Goal: Information Seeking & Learning: Learn about a topic

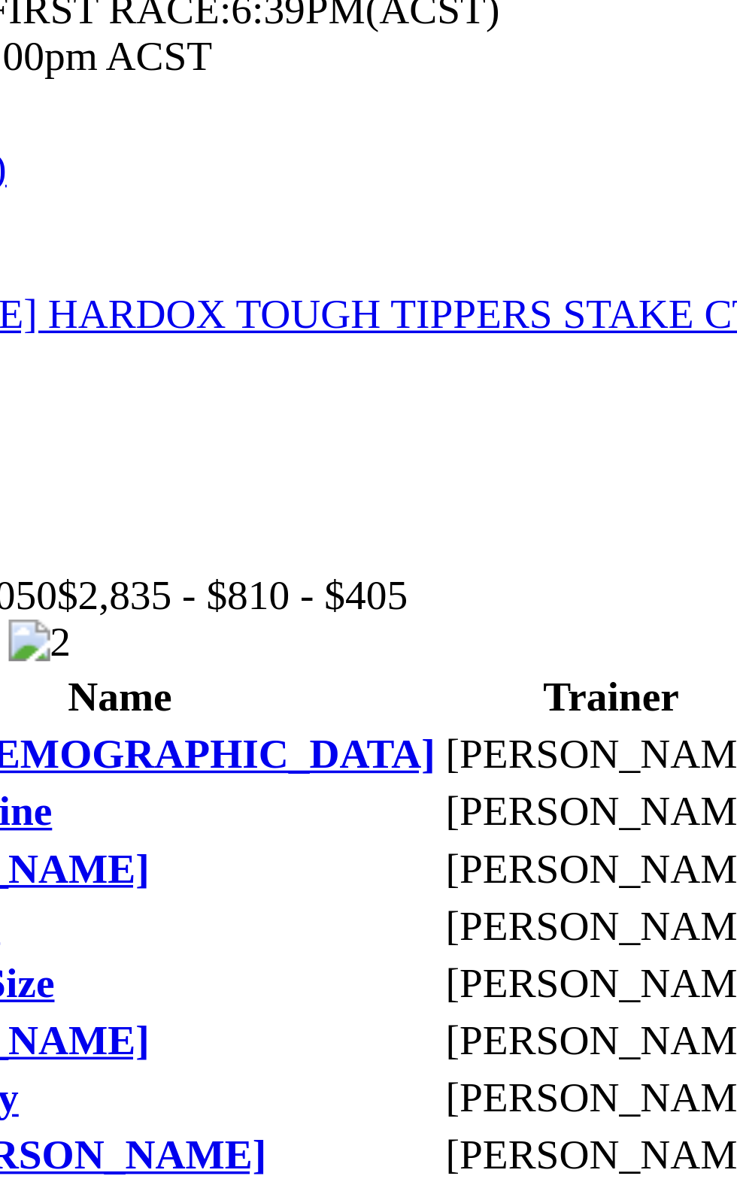
scroll to position [422, 0]
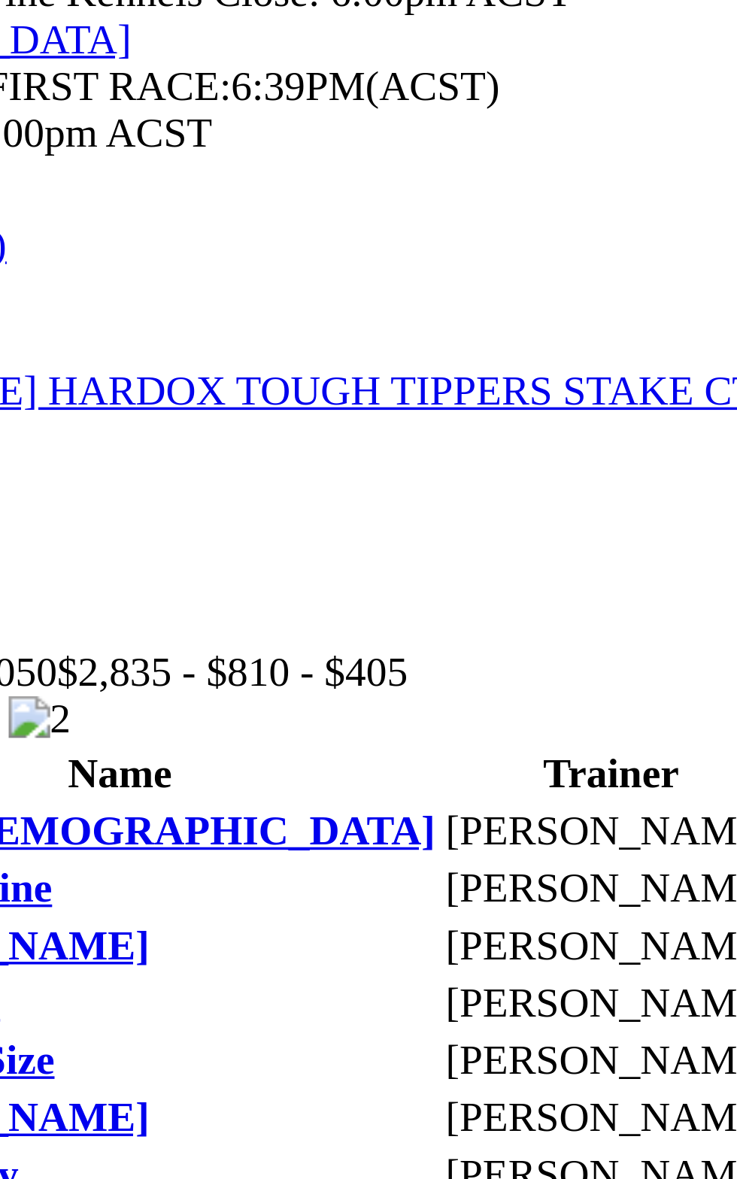
click at [376, 1076] on td "4721" at bounding box center [392, 1083] width 33 height 15
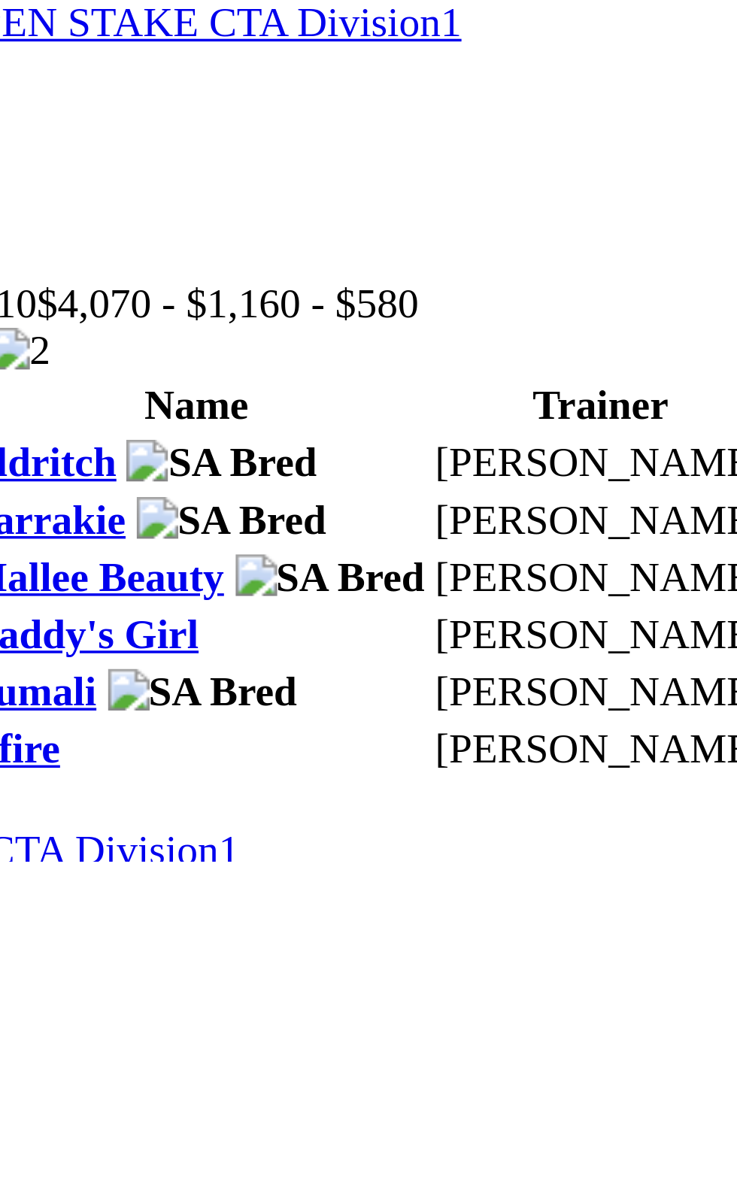
scroll to position [856, 0]
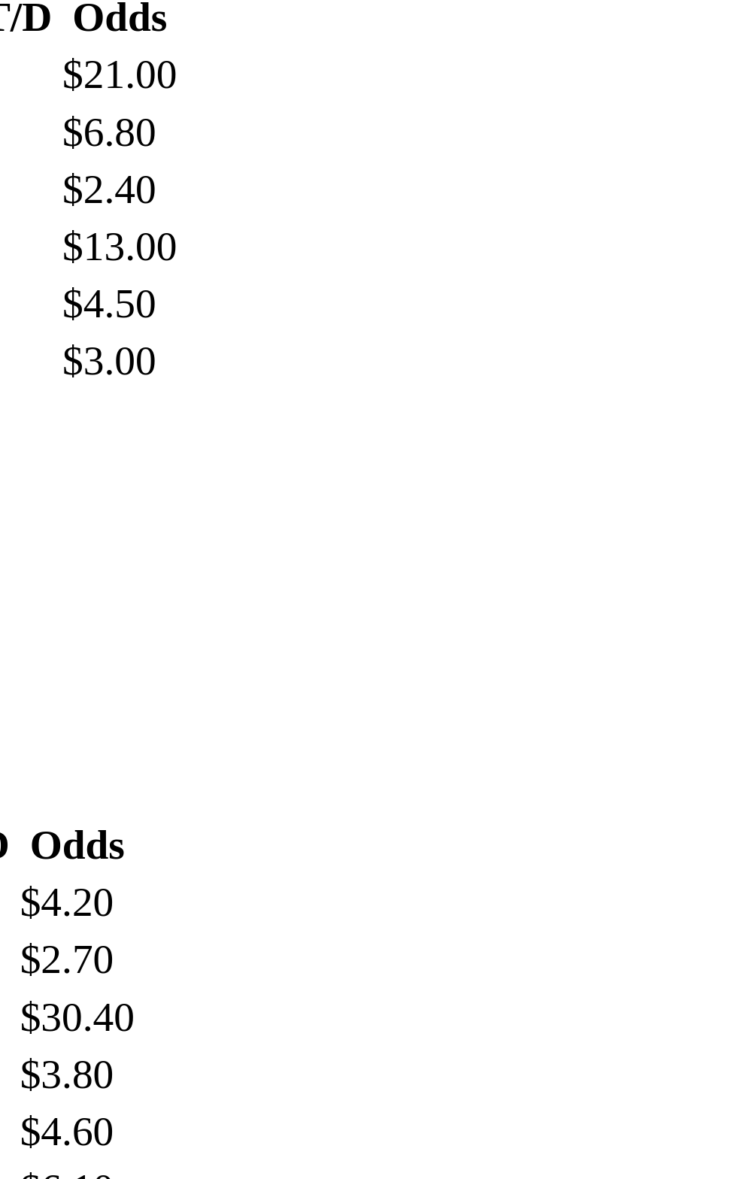
scroll to position [1885, 0]
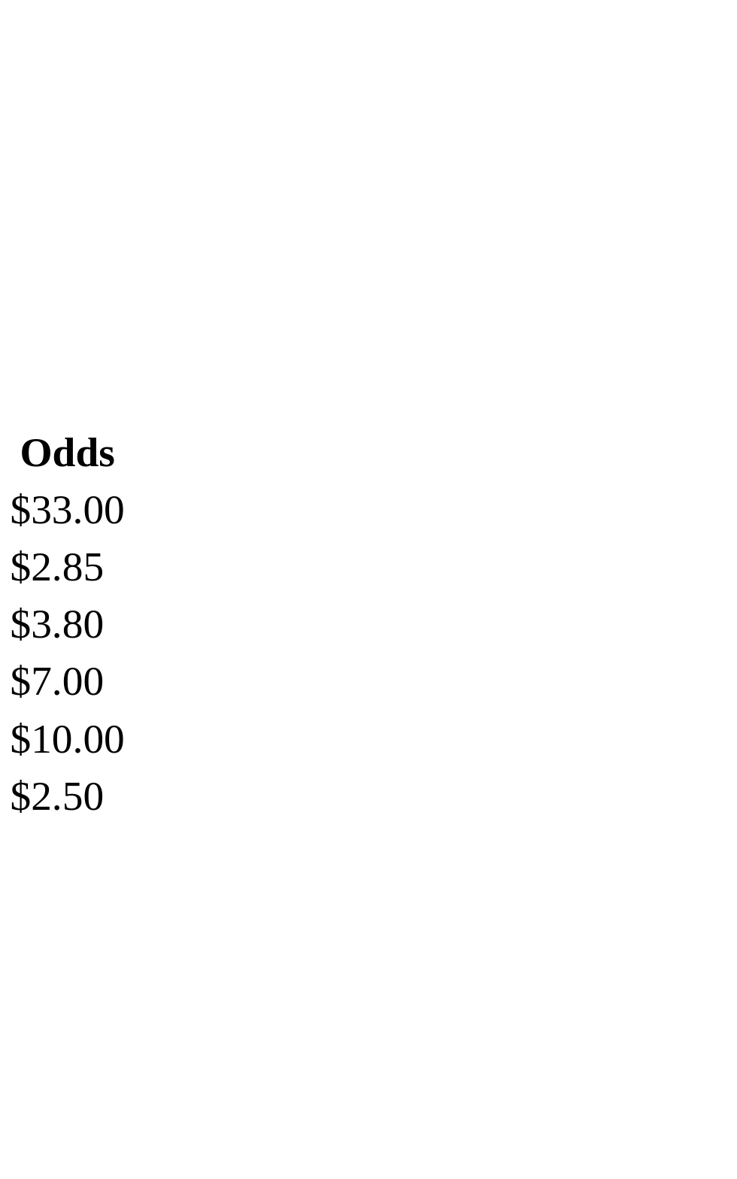
scroll to position [1292, 0]
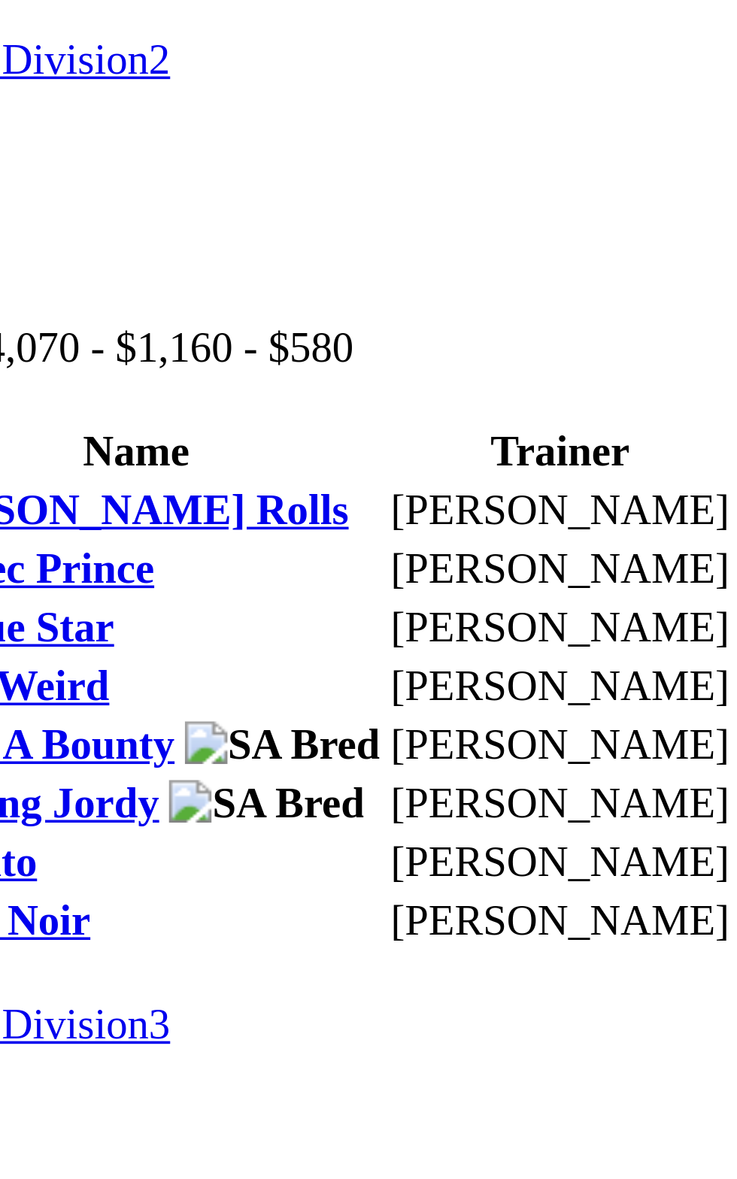
scroll to position [1694, 0]
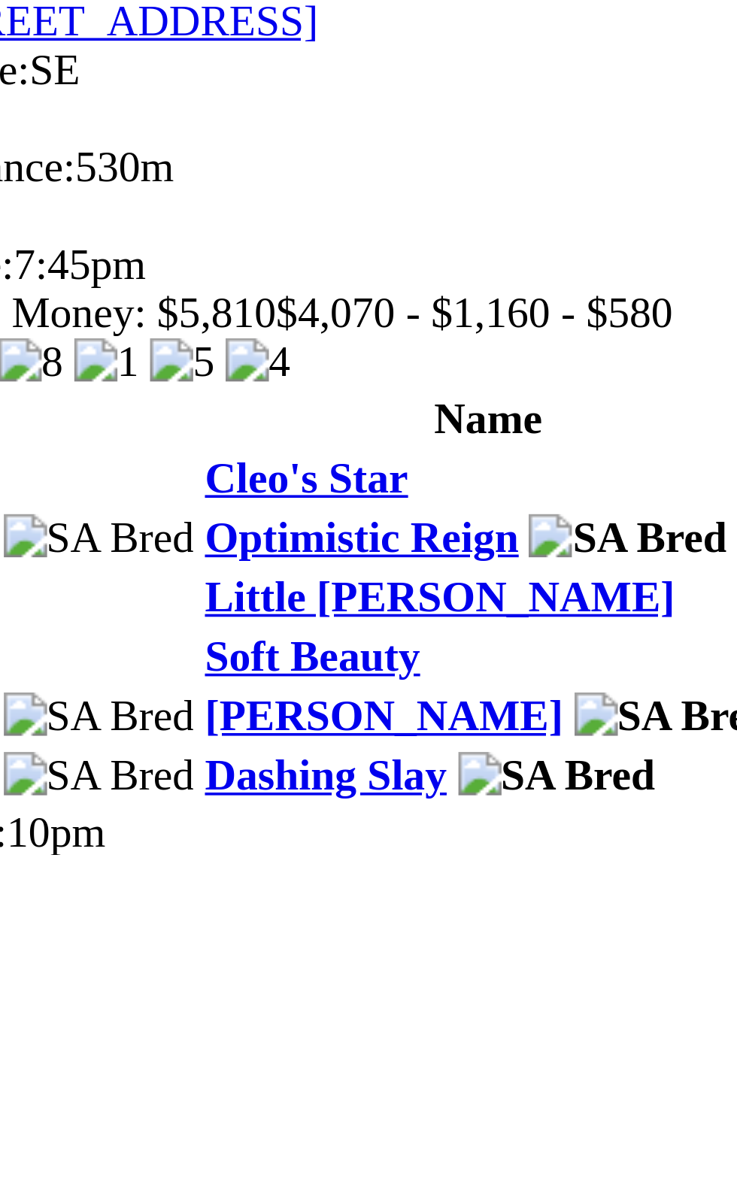
scroll to position [604, 0]
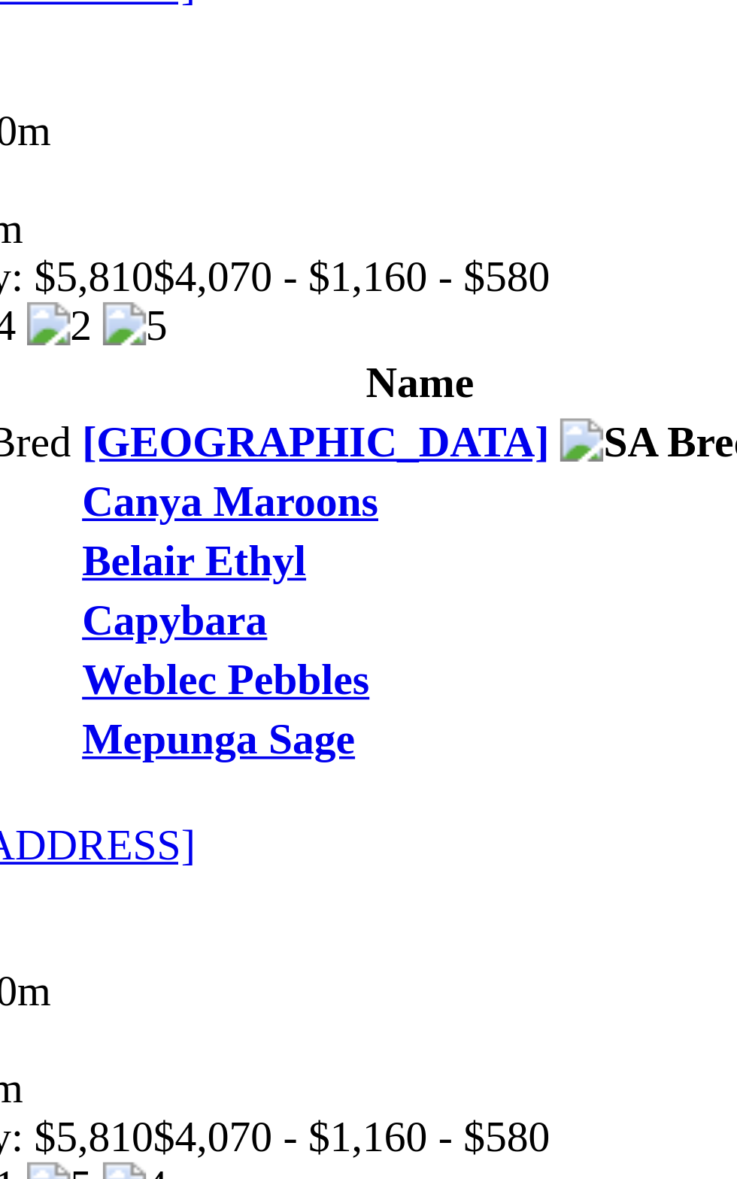
scroll to position [1052, 0]
